Goal: Task Accomplishment & Management: Complete application form

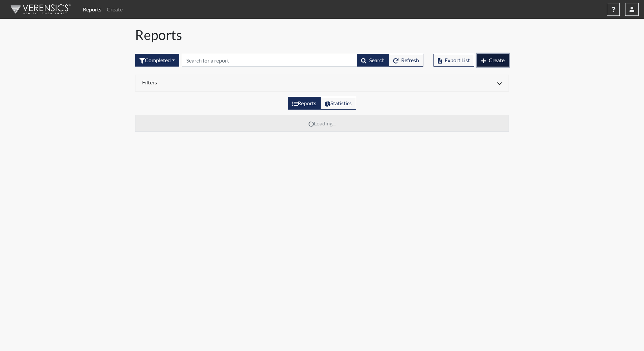
click at [486, 61] on button "Create" at bounding box center [493, 60] width 32 height 13
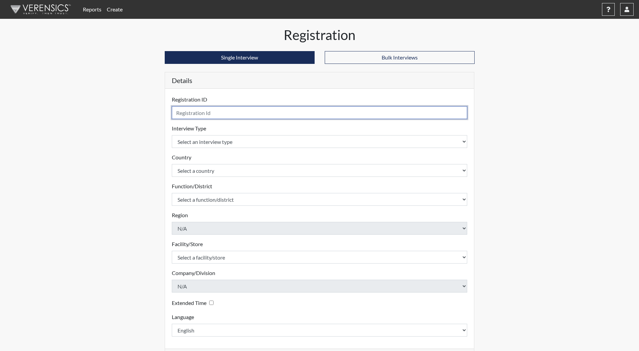
click at [200, 115] on input "text" at bounding box center [320, 112] width 296 height 13
type input "ACox"
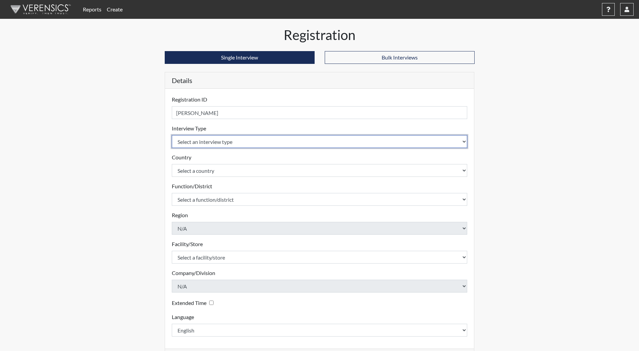
drag, startPoint x: 227, startPoint y: 140, endPoint x: 225, endPoint y: 149, distance: 9.4
click at [227, 140] on select "Select an interview type Community Supervision Corrections Pre-Employment Pre-E…" at bounding box center [320, 141] width 296 height 13
select select "ff733e93-e1bf-11ea-9c9f-0eff0cf7eb8f"
click at [172, 135] on select "Select an interview type Community Supervision Corrections Pre-Employment Pre-E…" at bounding box center [320, 141] width 296 height 13
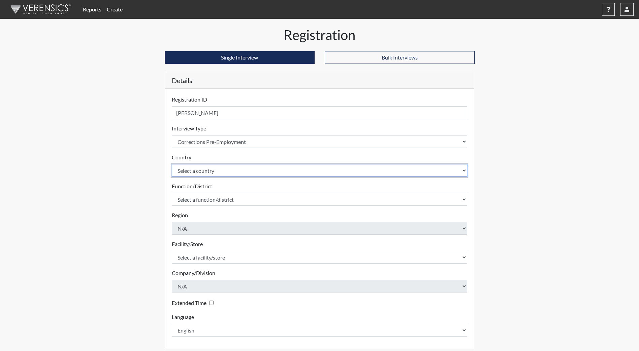
click at [210, 172] on select "Select a country United States Mexico" at bounding box center [320, 170] width 296 height 13
select select "united-states-of-america"
click at [172, 164] on select "Select a country United States Mexico" at bounding box center [320, 170] width 296 height 13
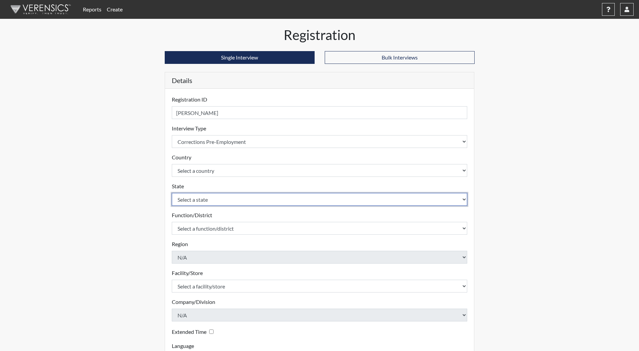
drag, startPoint x: 210, startPoint y: 178, endPoint x: 211, endPoint y: 196, distance: 17.9
click at [211, 196] on select "Select a state Alabama Alaska Arizona Arkansas California Colorado Connecticut …" at bounding box center [320, 199] width 296 height 13
select select "ND"
click at [172, 193] on select "Select a state Alabama Alaska Arizona Arkansas California Colorado Connecticut …" at bounding box center [320, 199] width 296 height 13
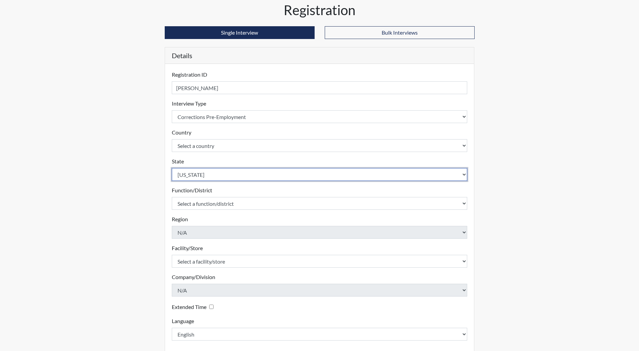
scroll to position [56, 0]
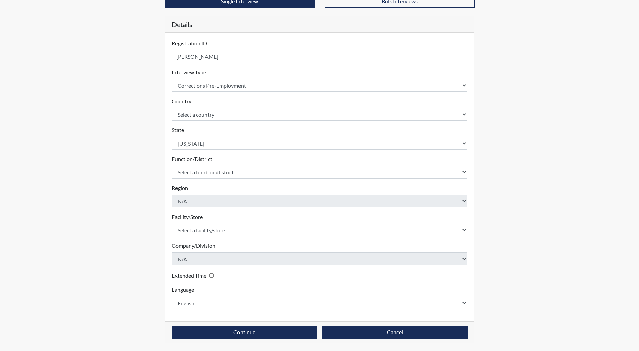
click at [205, 178] on form "Registration ID ACox Please provide a registration ID. Interview Type Select an…" at bounding box center [320, 174] width 296 height 270
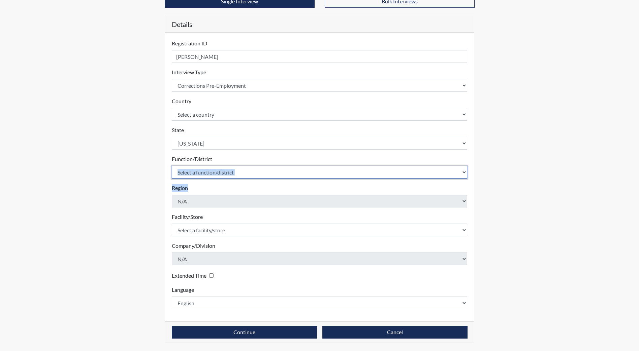
click at [206, 176] on select "Select a function/district Central Office/530 DJS Community/224 HRCC/516 JRCC/5…" at bounding box center [320, 172] width 296 height 13
select select "e2afb5f8-f4eb-4dcf-80a4-ccc1b0dc4df0"
click at [172, 166] on select "Select a function/district Central Office/530 DJS Community/224 HRCC/516 JRCC/5…" at bounding box center [320, 172] width 296 height 13
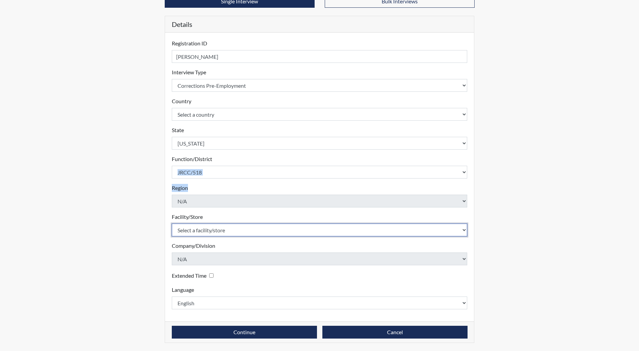
click at [206, 225] on select "Select a facility/store Central Office Heart River Correctional Center James Ri…" at bounding box center [320, 230] width 296 height 13
select select "98df86d5-ace5-42b8-a35c-ae8b77e46ca8"
click at [172, 224] on select "Select a facility/store Central Office Heart River Correctional Center James Ri…" at bounding box center [320, 230] width 296 height 13
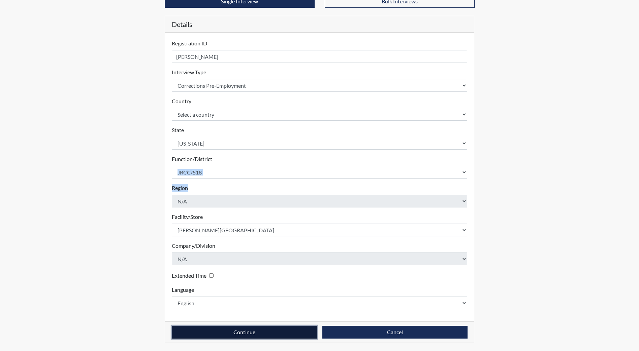
click at [219, 329] on button "Continue" at bounding box center [244, 332] width 145 height 13
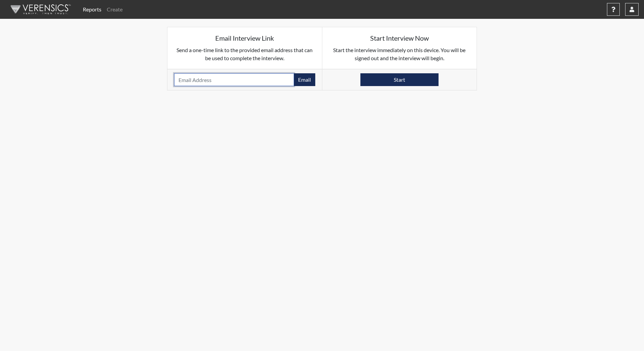
click at [196, 84] on input "email" at bounding box center [234, 79] width 120 height 13
type input "alexcox97.ac@gmail.com"
click at [303, 81] on button "Email" at bounding box center [305, 79] width 22 height 13
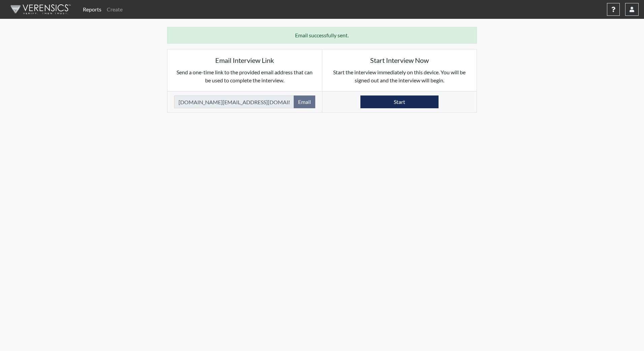
click at [35, 10] on img at bounding box center [39, 9] width 77 height 20
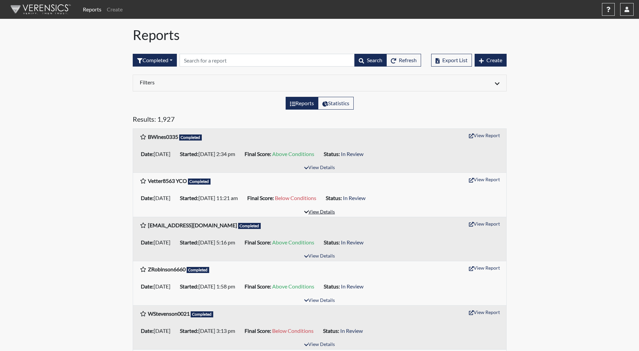
click at [313, 214] on button "View Details" at bounding box center [319, 212] width 37 height 9
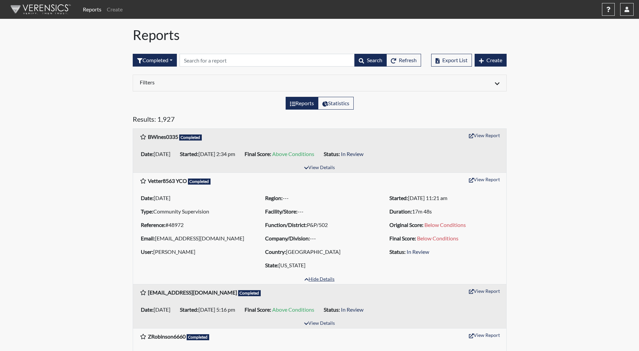
drag, startPoint x: 314, startPoint y: 279, endPoint x: 314, endPoint y: 241, distance: 37.4
click at [314, 279] on button "Hide Details" at bounding box center [319, 279] width 36 height 9
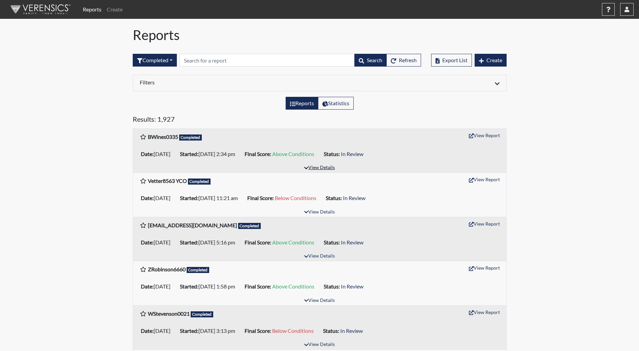
click at [317, 169] on button "View Details" at bounding box center [319, 168] width 37 height 9
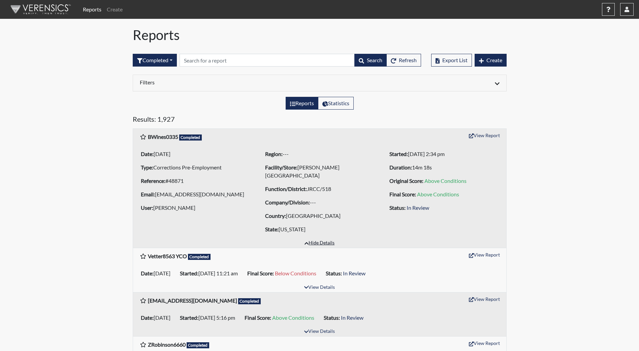
click at [317, 241] on button "Hide Details" at bounding box center [319, 243] width 36 height 9
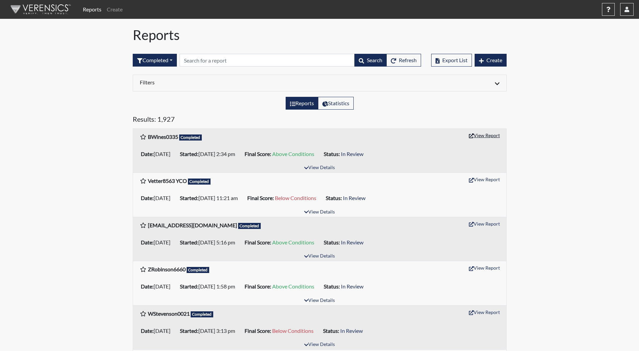
click at [481, 135] on button "View Report" at bounding box center [484, 135] width 37 height 10
click at [332, 301] on button "View Details" at bounding box center [319, 301] width 37 height 9
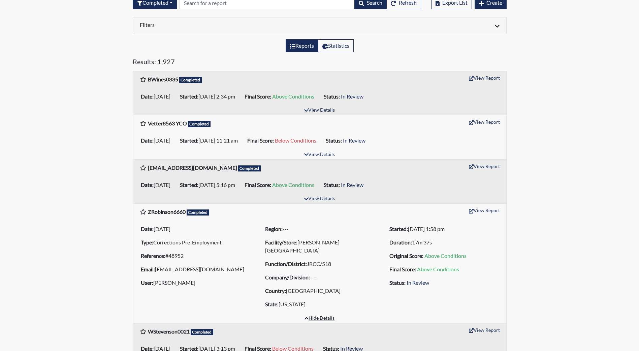
scroll to position [67, 0]
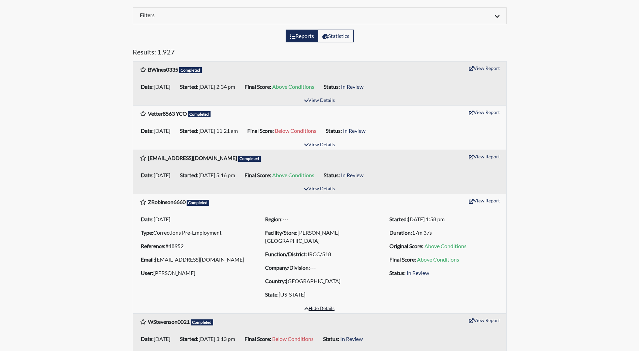
click at [325, 309] on button "Hide Details" at bounding box center [319, 309] width 36 height 9
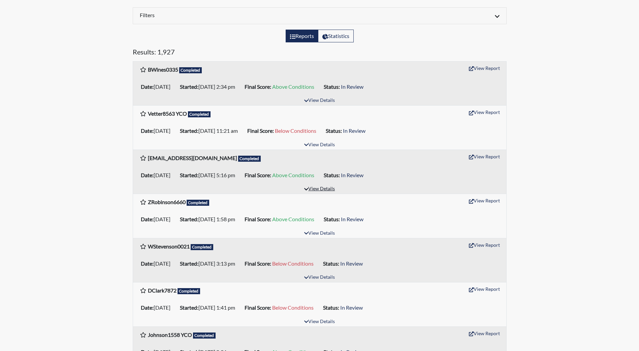
click at [325, 189] on button "View Details" at bounding box center [319, 189] width 37 height 9
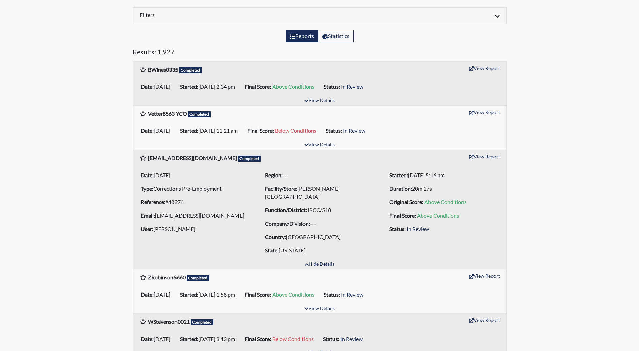
click at [322, 263] on button "Hide Details" at bounding box center [319, 264] width 36 height 9
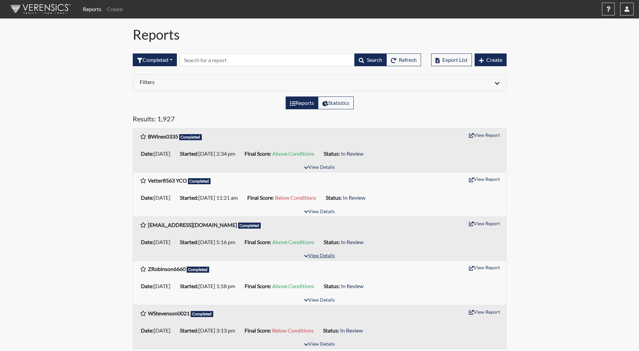
scroll to position [0, 0]
click at [48, 11] on img at bounding box center [39, 9] width 77 height 20
click at [496, 58] on span "Create" at bounding box center [494, 60] width 16 height 6
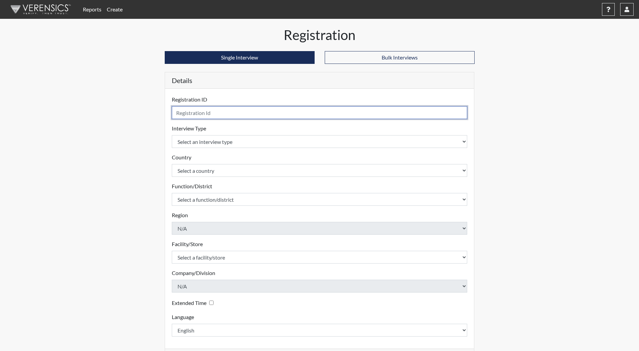
click at [200, 112] on input "text" at bounding box center [320, 112] width 296 height 13
drag, startPoint x: 200, startPoint y: 112, endPoint x: 195, endPoint y: 119, distance: 8.4
click at [195, 119] on input "text" at bounding box center [320, 112] width 296 height 13
click at [192, 115] on input "text" at bounding box center [320, 112] width 296 height 13
type input "SMulbah2649"
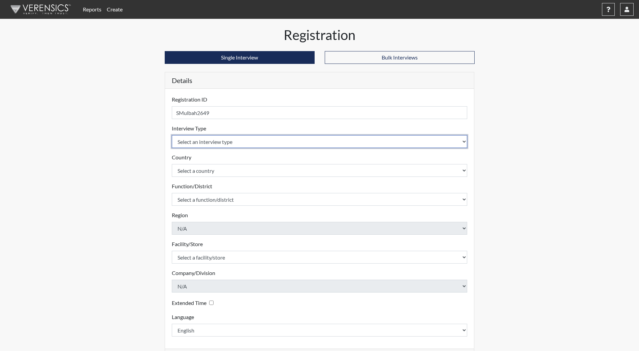
click at [207, 147] on select "Select an interview type Community Supervision Corrections Pre-Employment Pre-E…" at bounding box center [320, 141] width 296 height 13
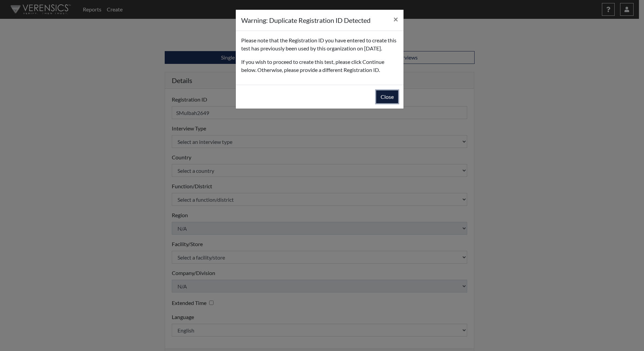
click at [382, 103] on button "Close" at bounding box center [387, 97] width 22 height 13
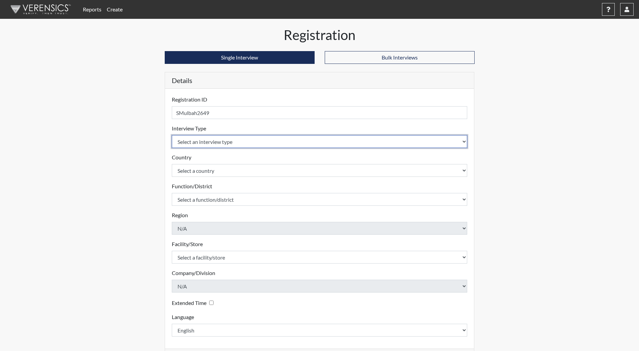
drag, startPoint x: 223, startPoint y: 143, endPoint x: 222, endPoint y: 147, distance: 3.9
click at [223, 143] on select "Select an interview type Community Supervision Corrections Pre-Employment Pre-E…" at bounding box center [320, 141] width 296 height 13
select select "ff733e93-e1bf-11ea-9c9f-0eff0cf7eb8f"
click at [172, 135] on select "Select an interview type Community Supervision Corrections Pre-Employment Pre-E…" at bounding box center [320, 141] width 296 height 13
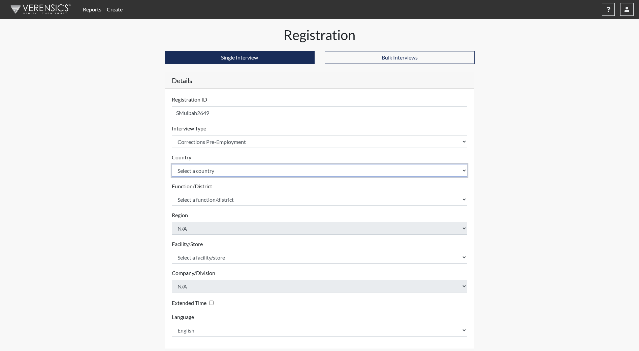
click at [213, 173] on select "Select a country United States Mexico" at bounding box center [320, 170] width 296 height 13
select select "united-states-of-america"
click at [172, 164] on select "Select a country United States Mexico" at bounding box center [320, 170] width 296 height 13
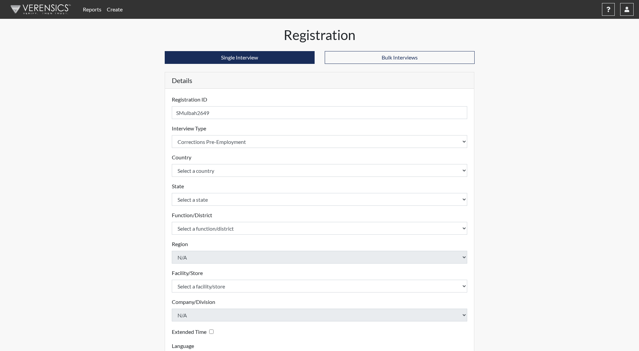
click at [209, 192] on div "State Select a state Alabama Alaska Arizona Arkansas California Colorado Connec…" at bounding box center [320, 194] width 296 height 24
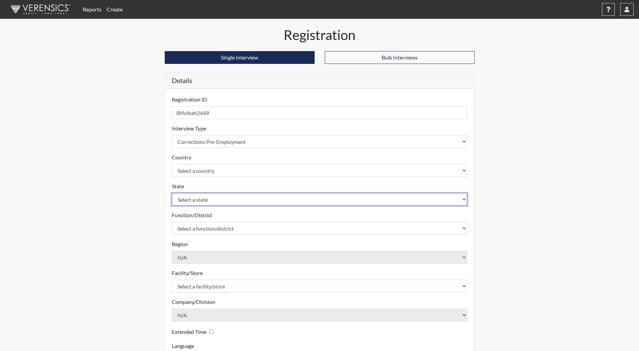
click at [209, 199] on select "Select a state Alabama Alaska Arizona Arkansas California Colorado Connecticut …" at bounding box center [320, 199] width 296 height 13
select select "ND"
click at [172, 193] on select "Select a state Alabama Alaska Arizona Arkansas California Colorado Connecticut …" at bounding box center [320, 199] width 296 height 13
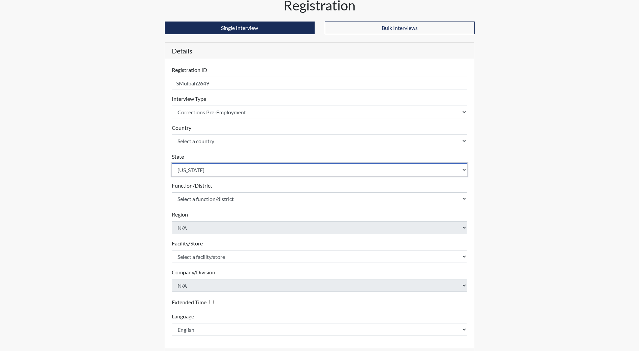
scroll to position [56, 0]
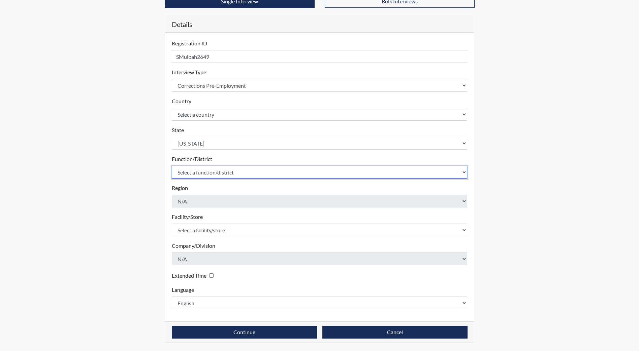
click at [212, 174] on select "Select a function/district Central Office/530 DJS Community/224 HRCC/516 JRCC/5…" at bounding box center [320, 172] width 296 height 13
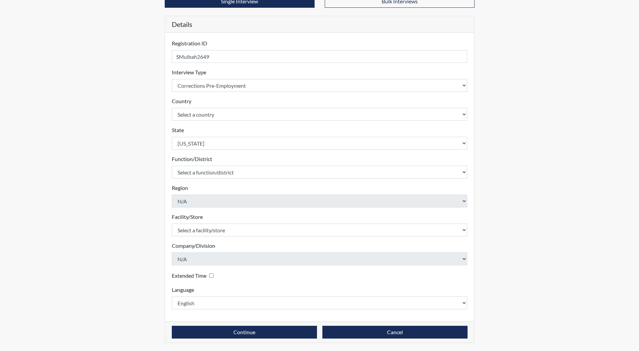
click at [219, 164] on div "Function/District Select a function/district Central Office/530 DJS Community/2…" at bounding box center [320, 167] width 296 height 24
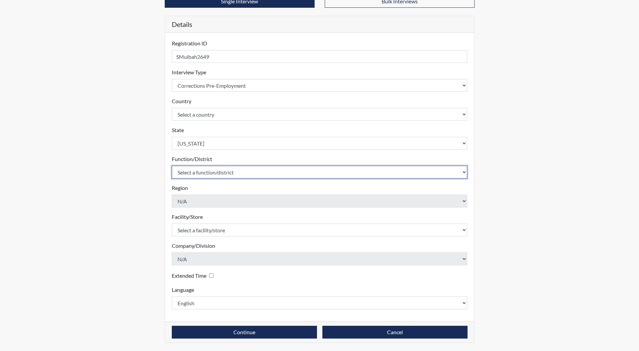
drag, startPoint x: 219, startPoint y: 172, endPoint x: 219, endPoint y: 180, distance: 8.1
click at [219, 172] on select "Select a function/district Central Office/530 DJS Community/224 HRCC/516 JRCC/5…" at bounding box center [320, 172] width 296 height 13
select select "e2afb5f8-f4eb-4dcf-80a4-ccc1b0dc4df0"
click at [172, 166] on select "Select a function/district Central Office/530 DJS Community/224 HRCC/516 JRCC/5…" at bounding box center [320, 172] width 296 height 13
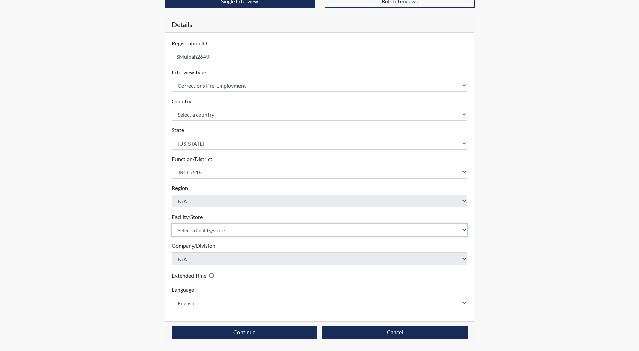
click at [208, 236] on select "Select a facility/store Central Office Heart River Correctional Center James Ri…" at bounding box center [320, 230] width 296 height 13
select select "98df86d5-ace5-42b8-a35c-ae8b77e46ca8"
click at [172, 224] on select "Select a facility/store Central Office Heart River Correctional Center James Ri…" at bounding box center [320, 230] width 296 height 13
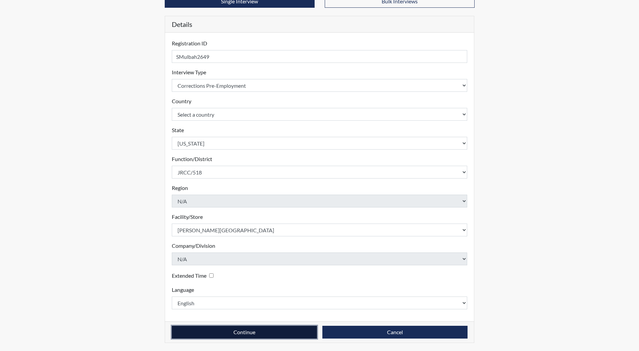
click at [270, 333] on button "Continue" at bounding box center [244, 332] width 145 height 13
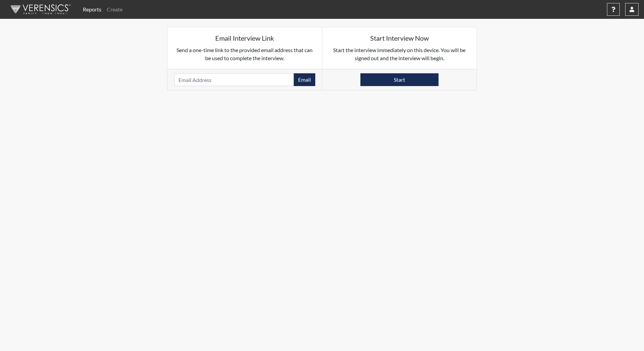
drag, startPoint x: 205, startPoint y: 92, endPoint x: 198, endPoint y: 77, distance: 16.9
click at [198, 82] on body "Reports Create Help Center × Verensics Best Practices How to successfully use t…" at bounding box center [322, 175] width 644 height 351
click at [198, 76] on input "email" at bounding box center [234, 79] width 120 height 13
type input "mulbahshadrach0@gmail.com"
click at [301, 78] on button "Email" at bounding box center [305, 79] width 22 height 13
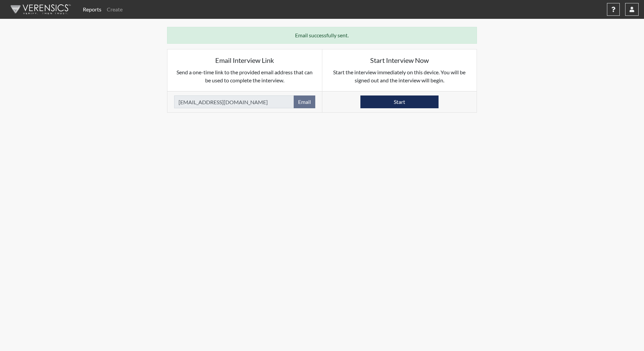
click at [53, 10] on img at bounding box center [39, 9] width 77 height 20
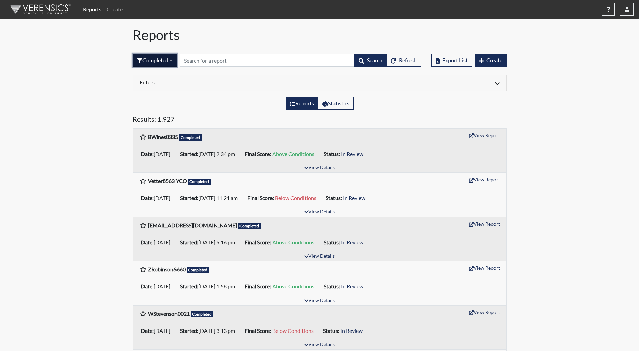
click at [145, 59] on button "Completed" at bounding box center [155, 60] width 44 height 13
click at [159, 97] on button "Sent by email" at bounding box center [159, 97] width 53 height 11
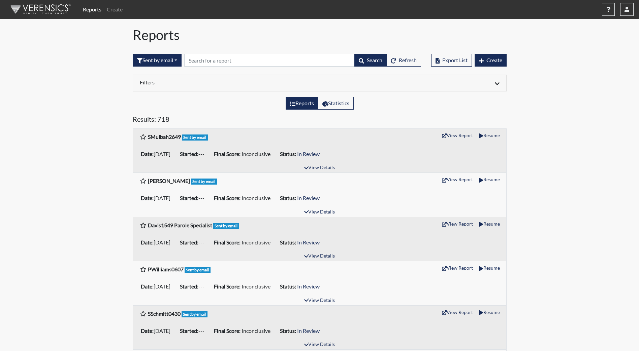
click at [40, 10] on img at bounding box center [39, 9] width 77 height 20
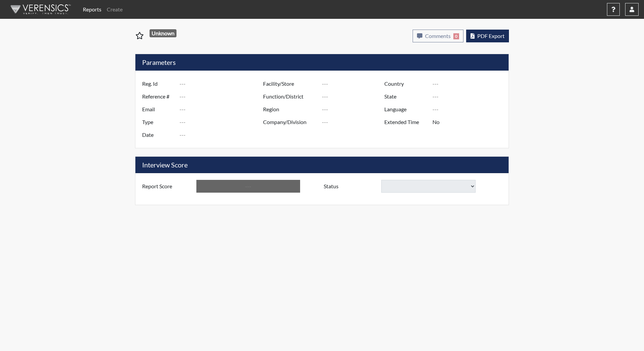
type input "BWines0335"
type input "48871"
type input "[EMAIL_ADDRESS][DOMAIN_NAME]"
type input "Corrections Pre-Employment"
type input "Aug 5, 2025"
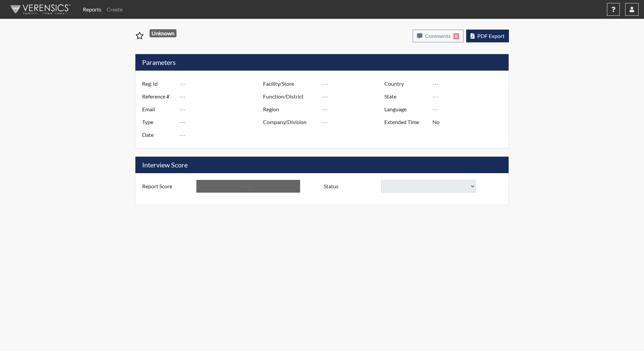
type input "[PERSON_NAME][GEOGRAPHIC_DATA]"
type input "JRCC/518"
type input "[GEOGRAPHIC_DATA]"
type input "[US_STATE]"
type input "English"
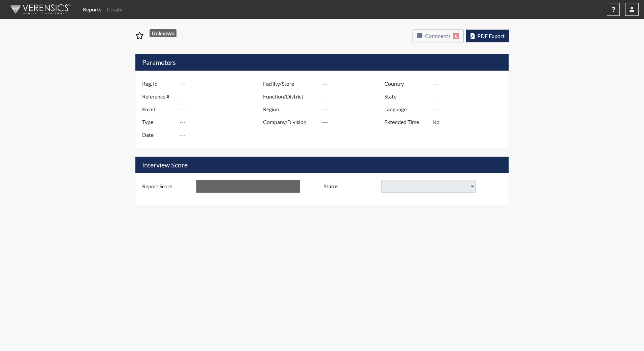
type input "Above Conditions"
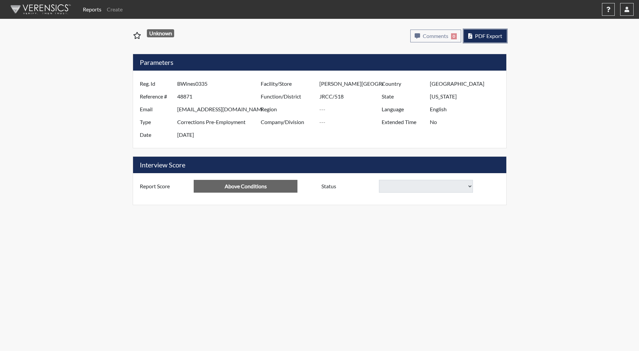
click at [484, 38] on span "PDF Export" at bounding box center [488, 36] width 27 height 6
select select
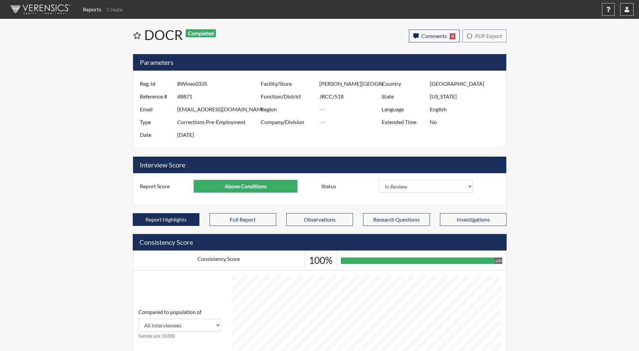
scroll to position [112, 280]
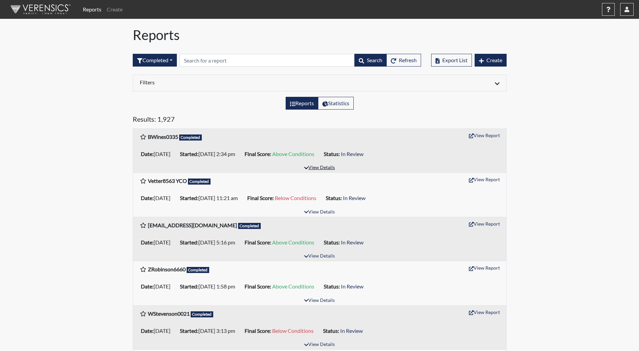
click at [321, 167] on button "View Details" at bounding box center [319, 168] width 37 height 9
